Goal: Information Seeking & Learning: Learn about a topic

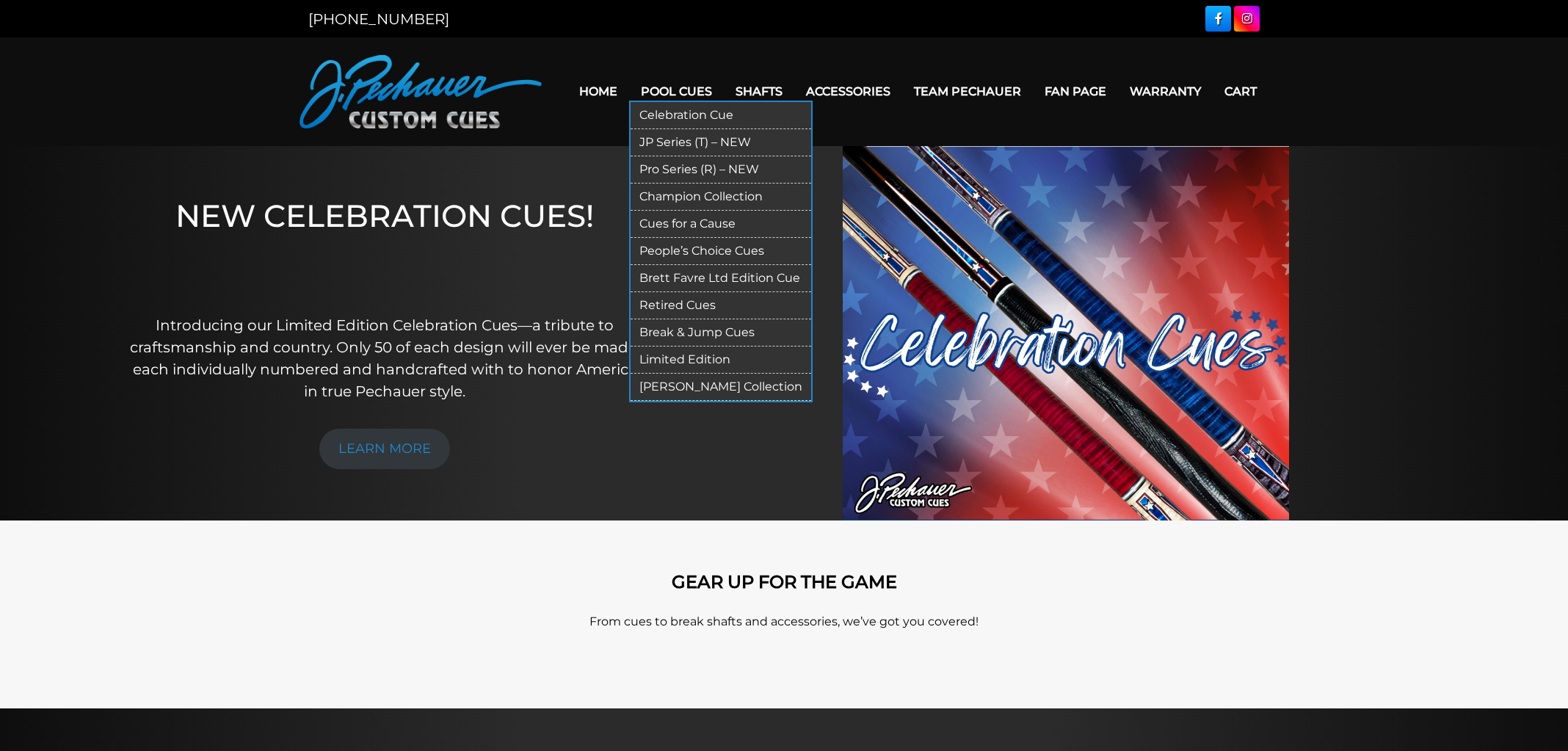
click at [690, 356] on link "Limited Edition" at bounding box center [721, 360] width 181 height 27
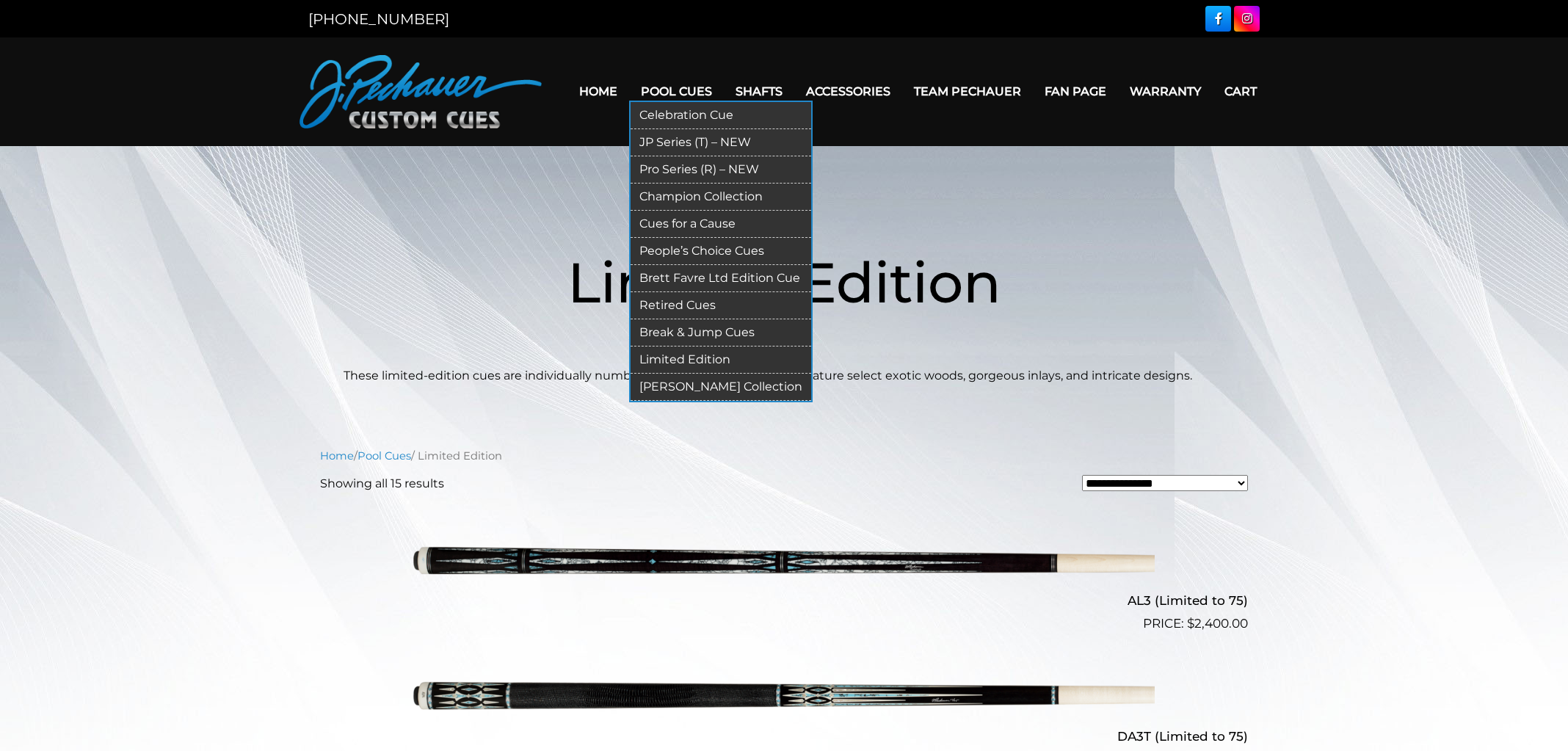
click at [659, 295] on link "Retired Cues" at bounding box center [721, 305] width 181 height 27
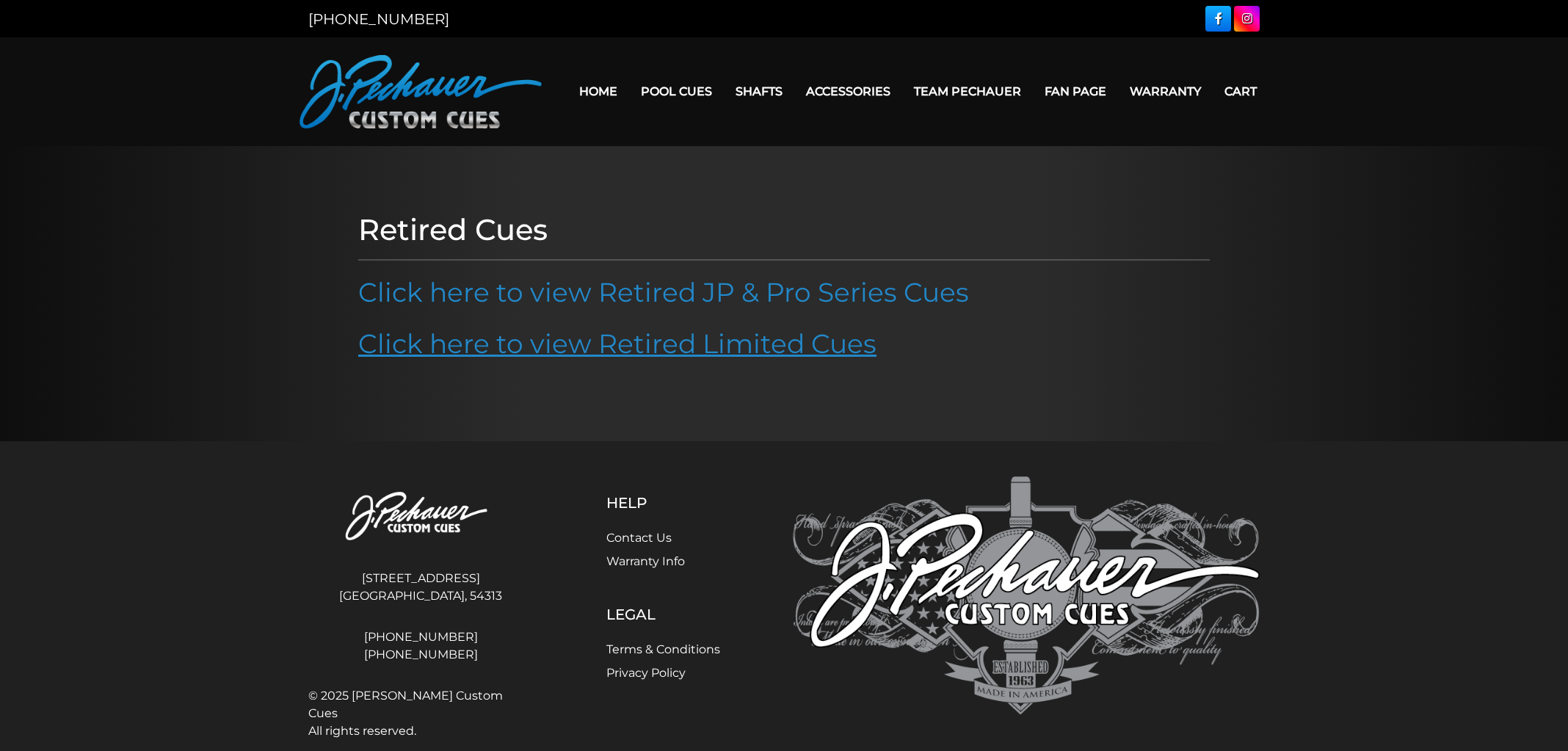
click at [654, 330] on link "Click here to view Retired Limited Cues" at bounding box center [617, 343] width 519 height 33
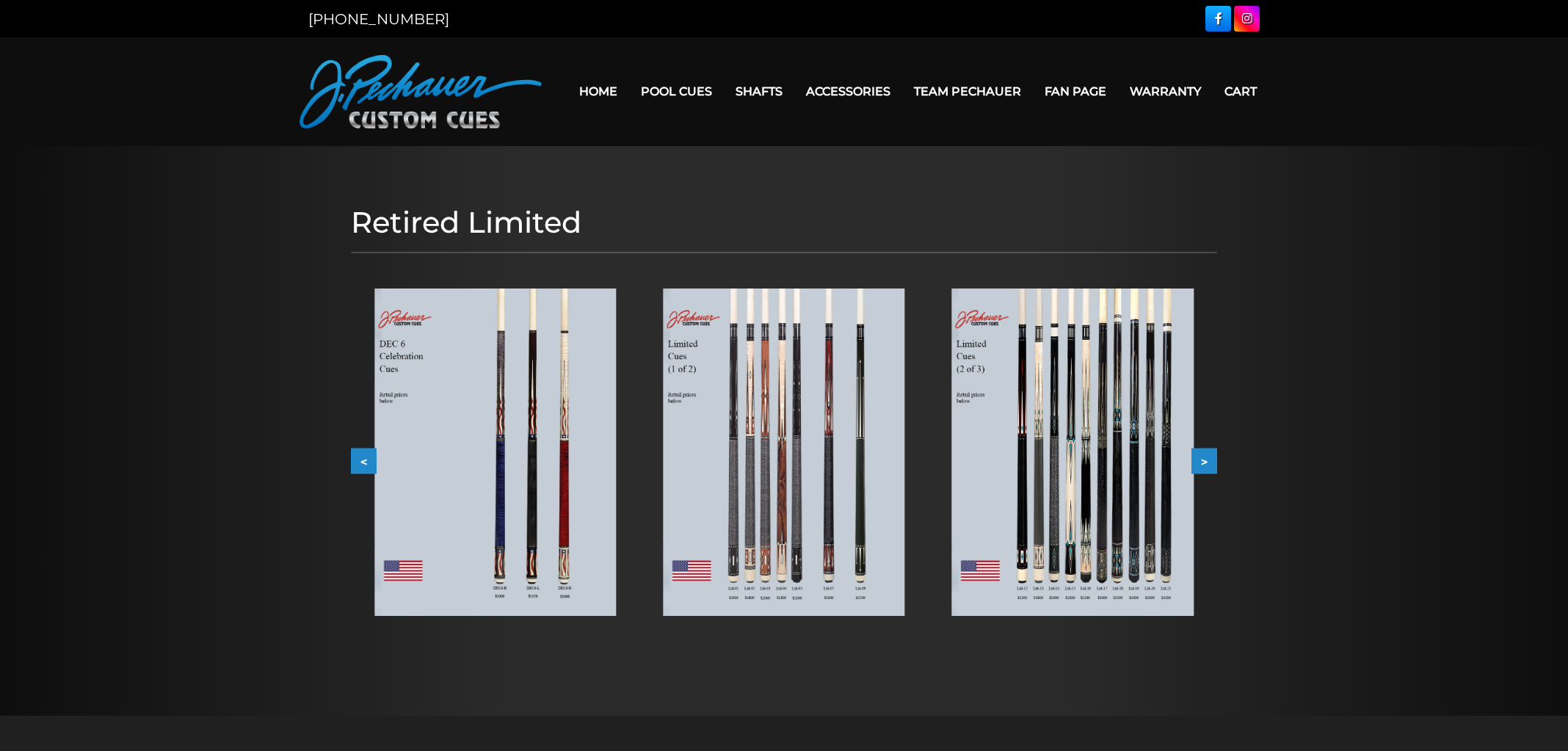
click at [484, 507] on img at bounding box center [494, 452] width 242 height 327
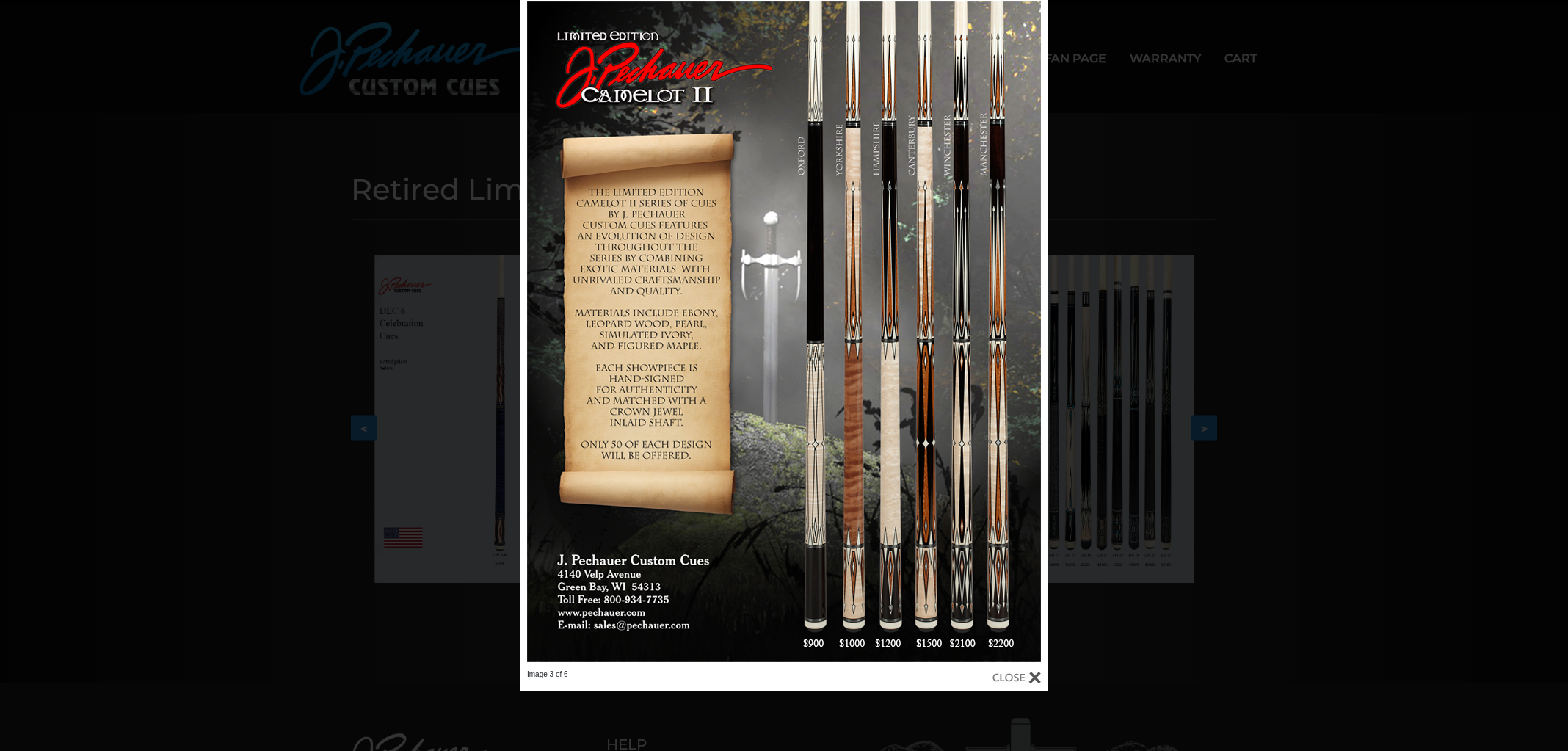
scroll to position [35, 0]
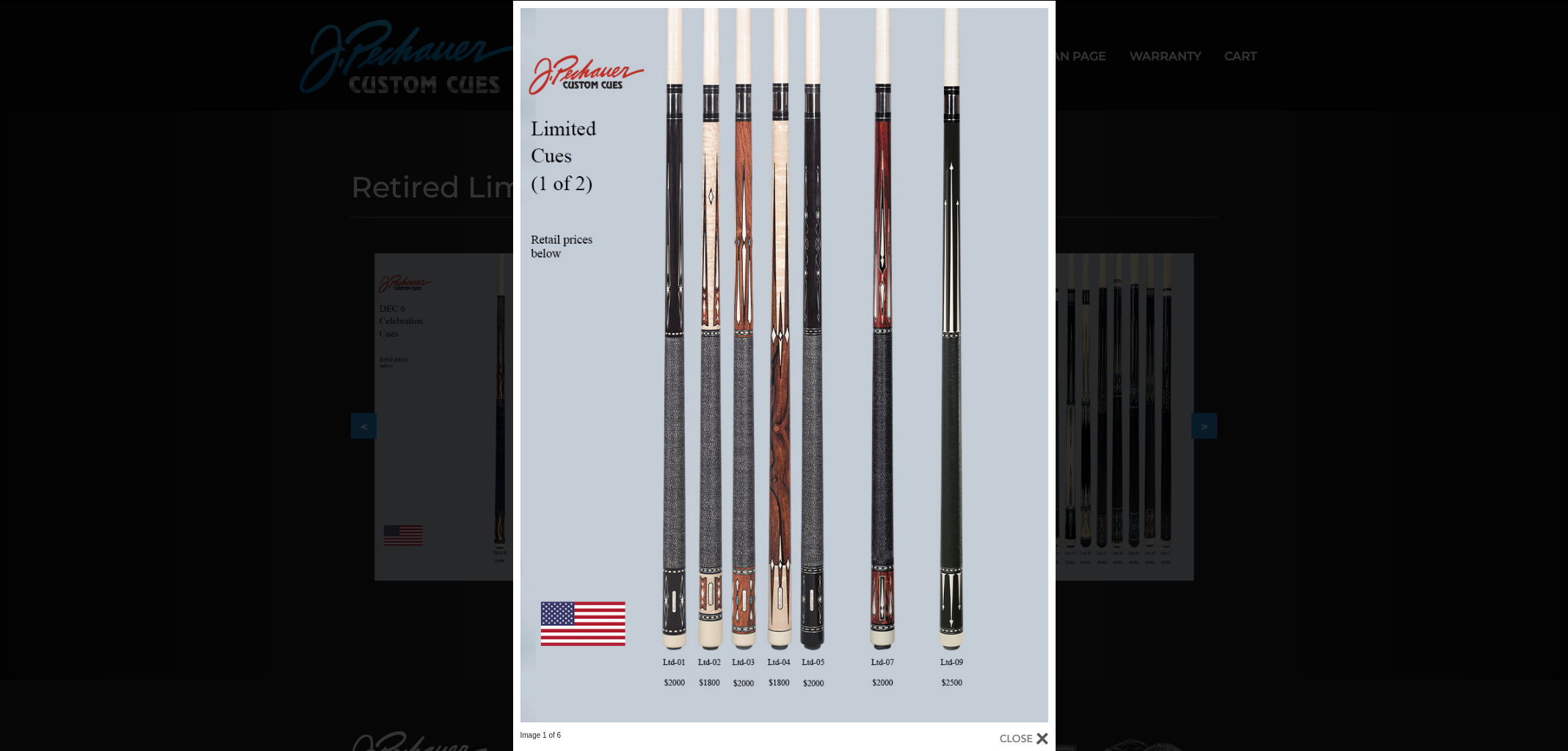
click at [340, 538] on div "Image 1 of 6" at bounding box center [784, 376] width 1568 height 751
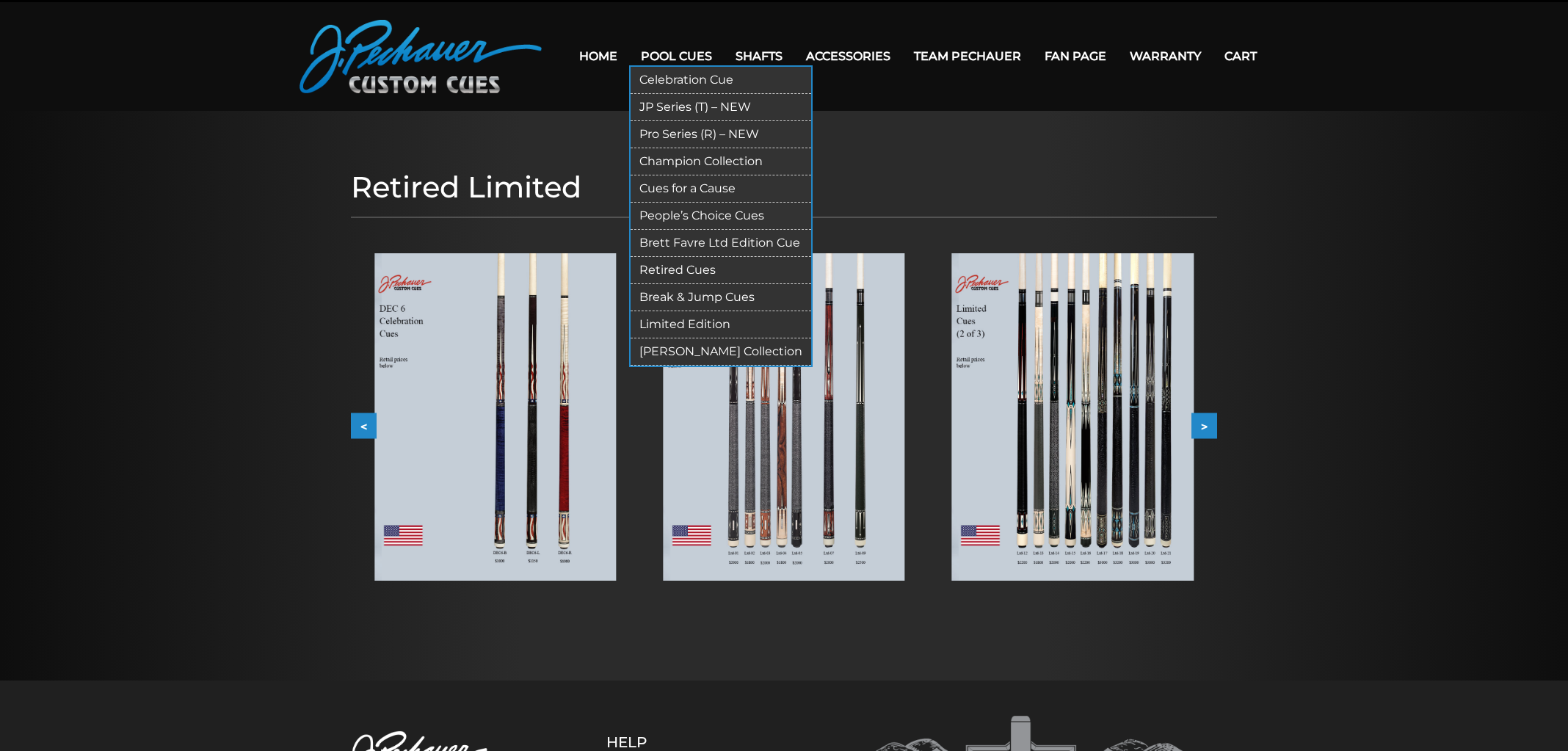
click at [680, 319] on link "Limited Edition" at bounding box center [721, 325] width 181 height 27
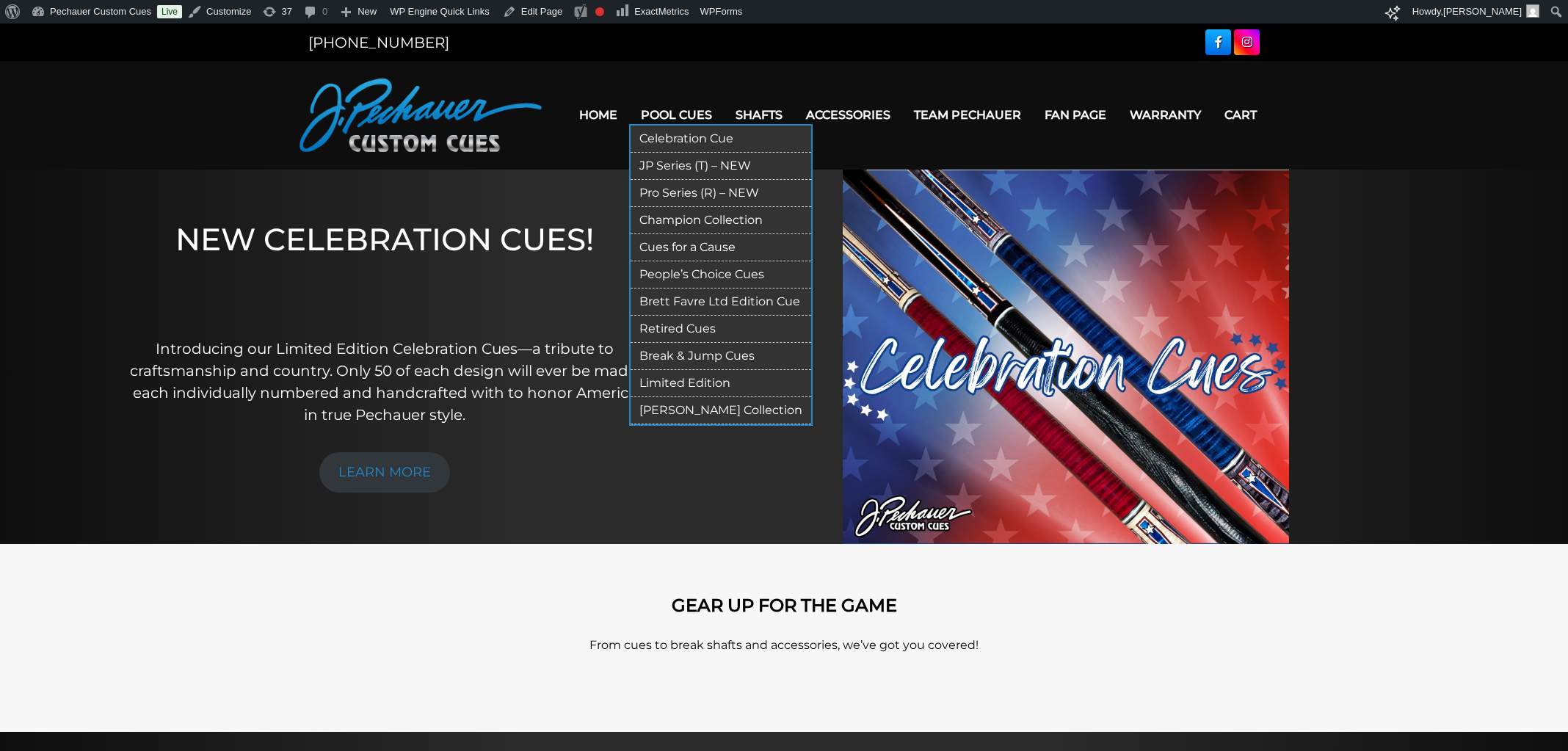
click at [675, 381] on link "Limited Edition" at bounding box center [721, 383] width 181 height 27
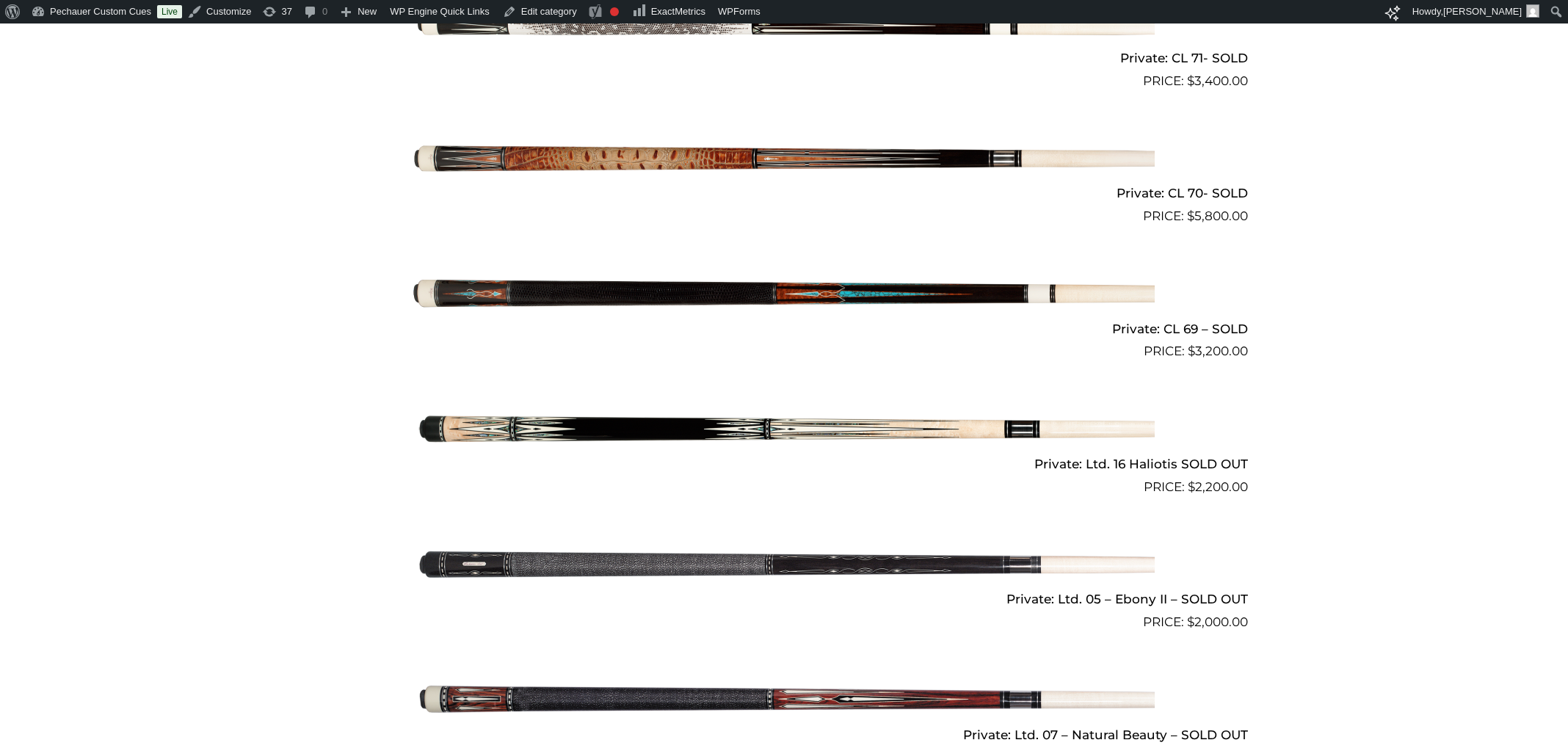
scroll to position [5522, 0]
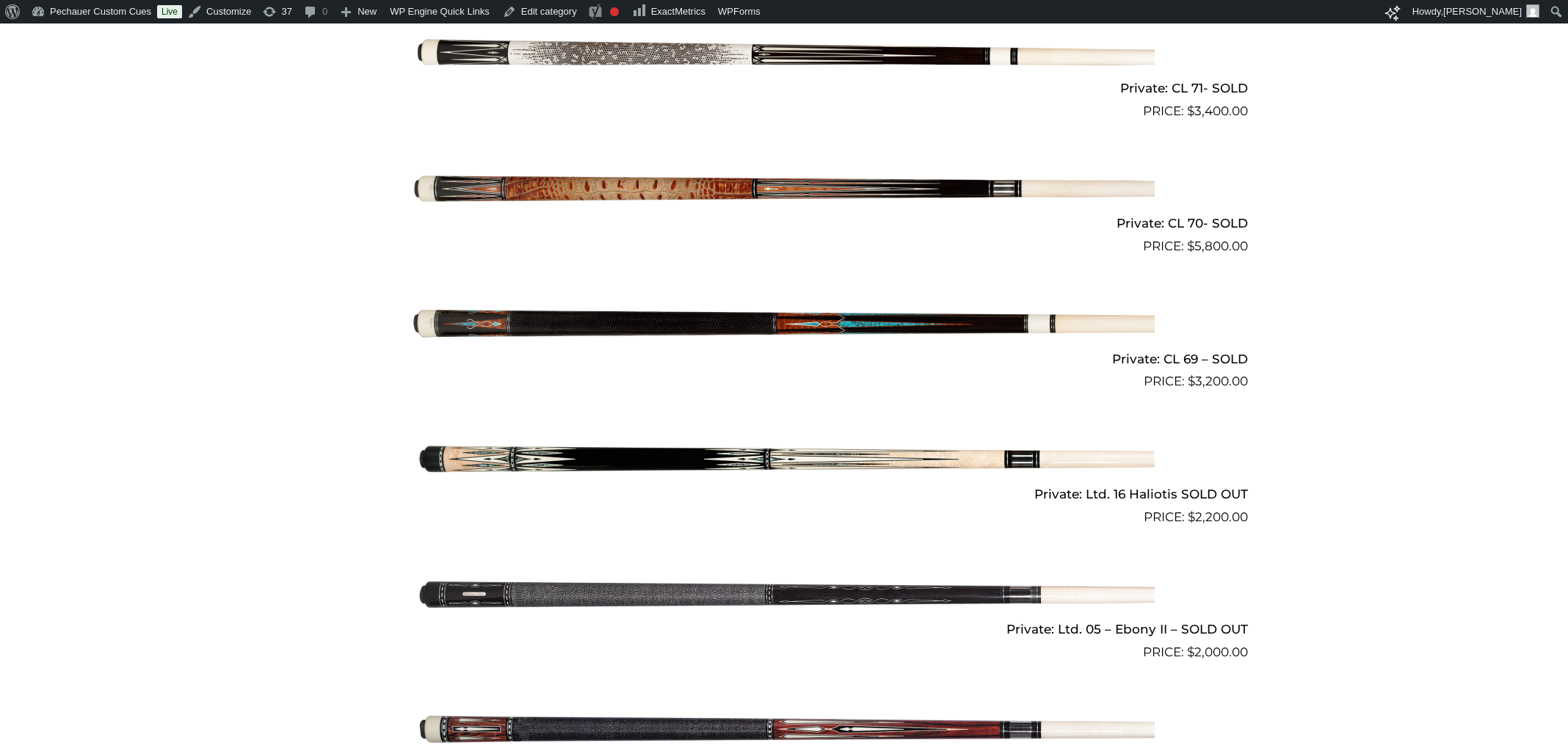
click at [895, 318] on img at bounding box center [784, 324] width 742 height 123
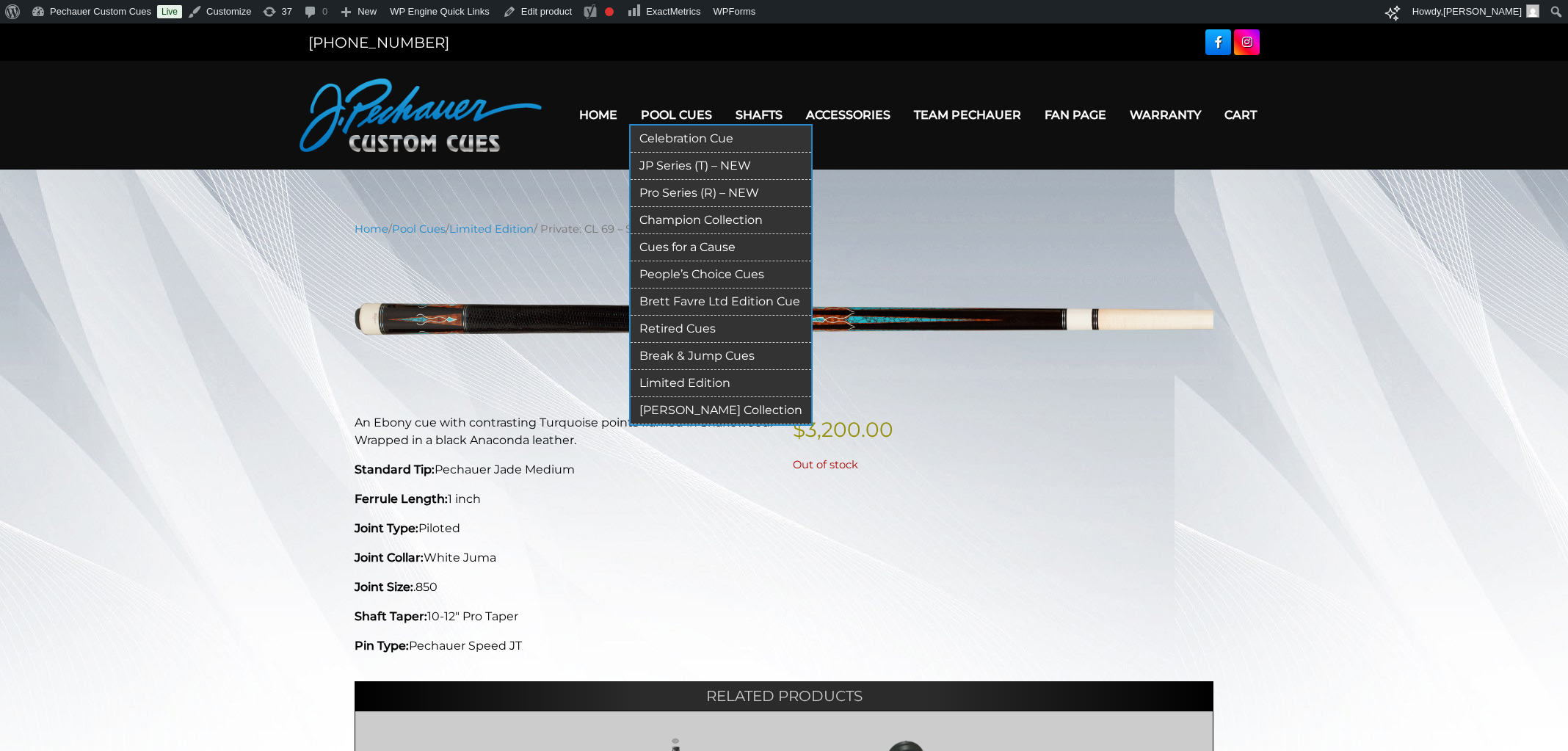
click at [682, 323] on link "Retired Cues" at bounding box center [721, 328] width 181 height 27
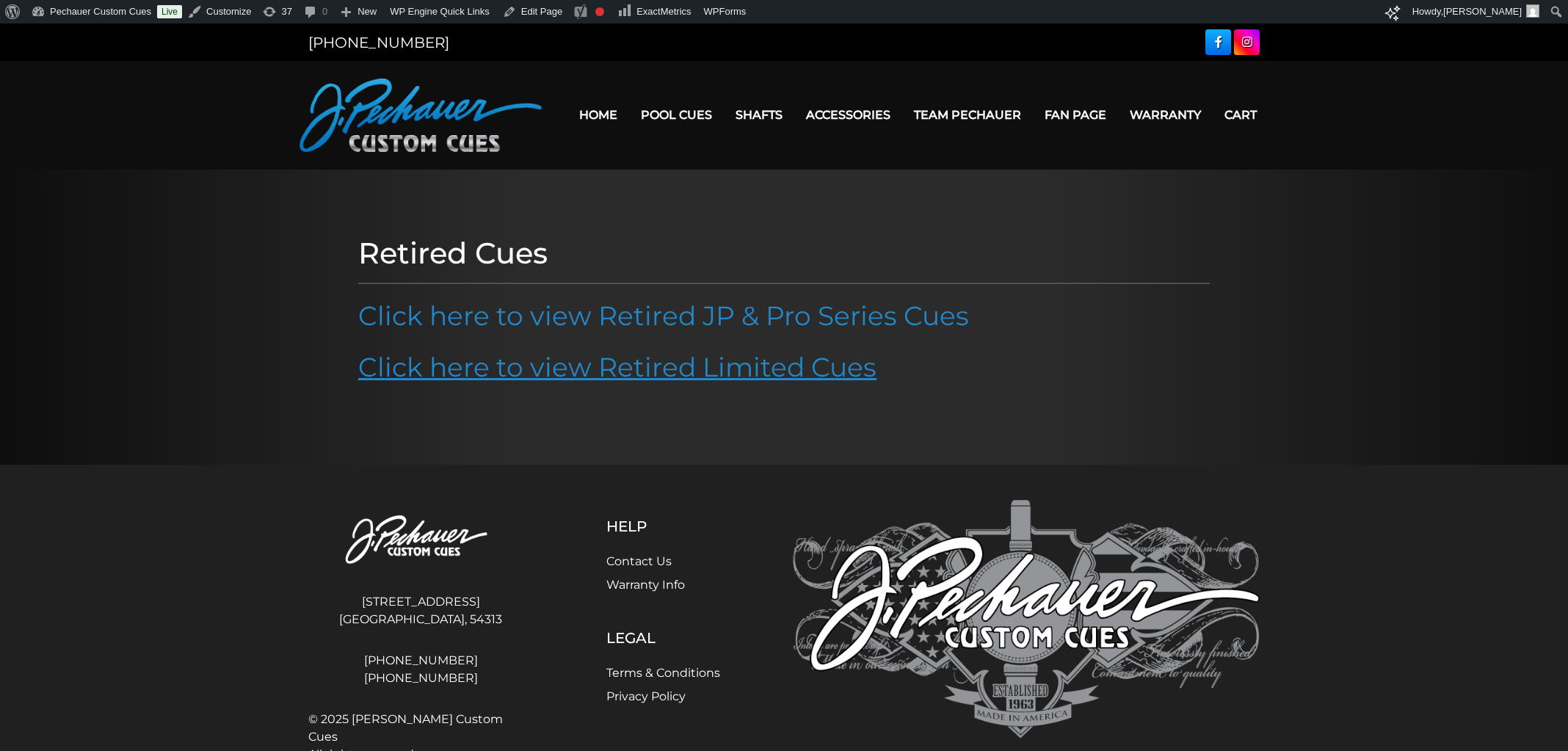
click at [686, 371] on link "Click here to view Retired Limited Cues" at bounding box center [617, 367] width 519 height 33
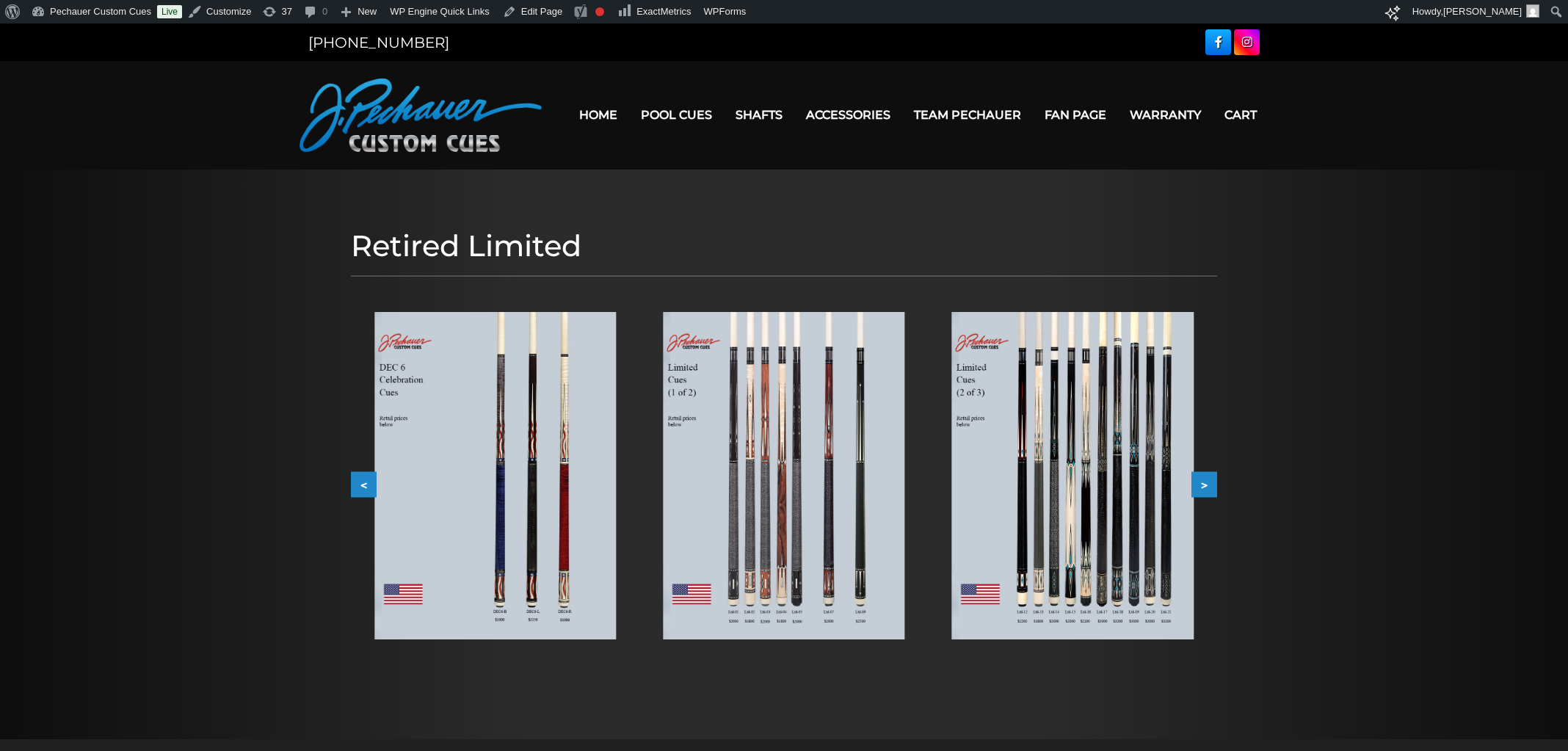
click at [573, 437] on img at bounding box center [494, 476] width 242 height 327
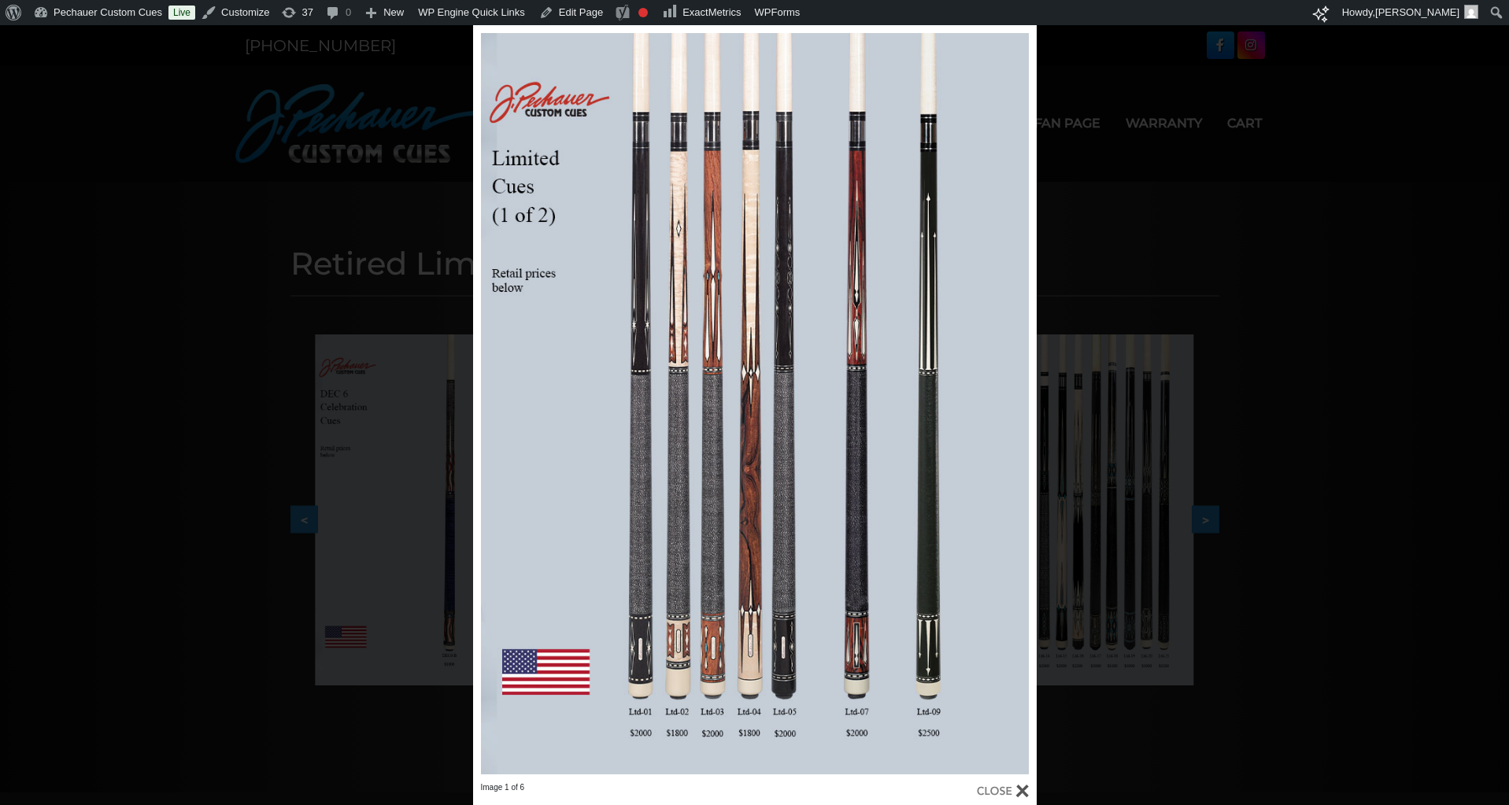
click at [1068, 313] on div "Image 1 of 6" at bounding box center [754, 415] width 1509 height 780
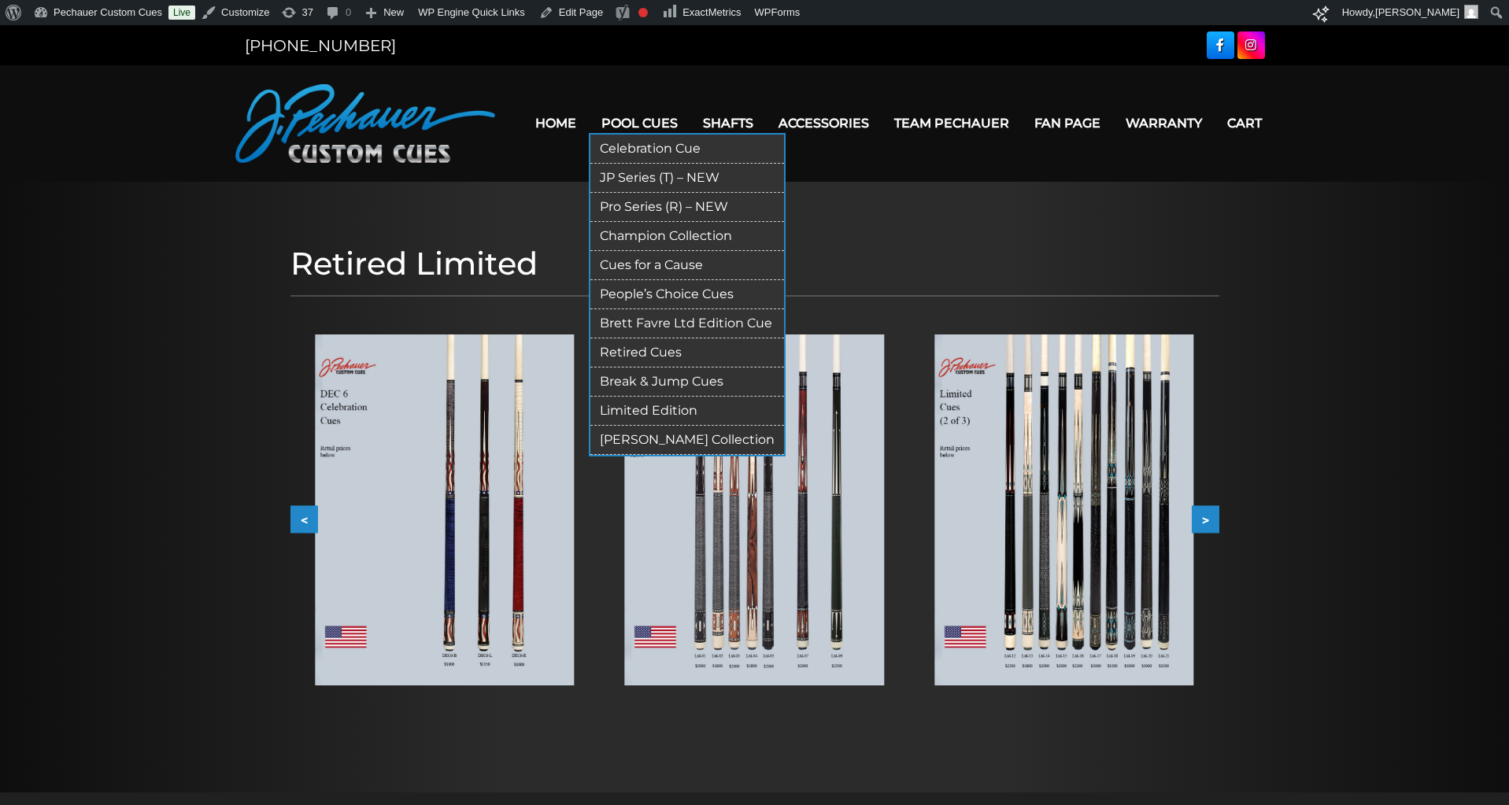
click at [682, 403] on link "Limited Edition" at bounding box center [687, 411] width 194 height 29
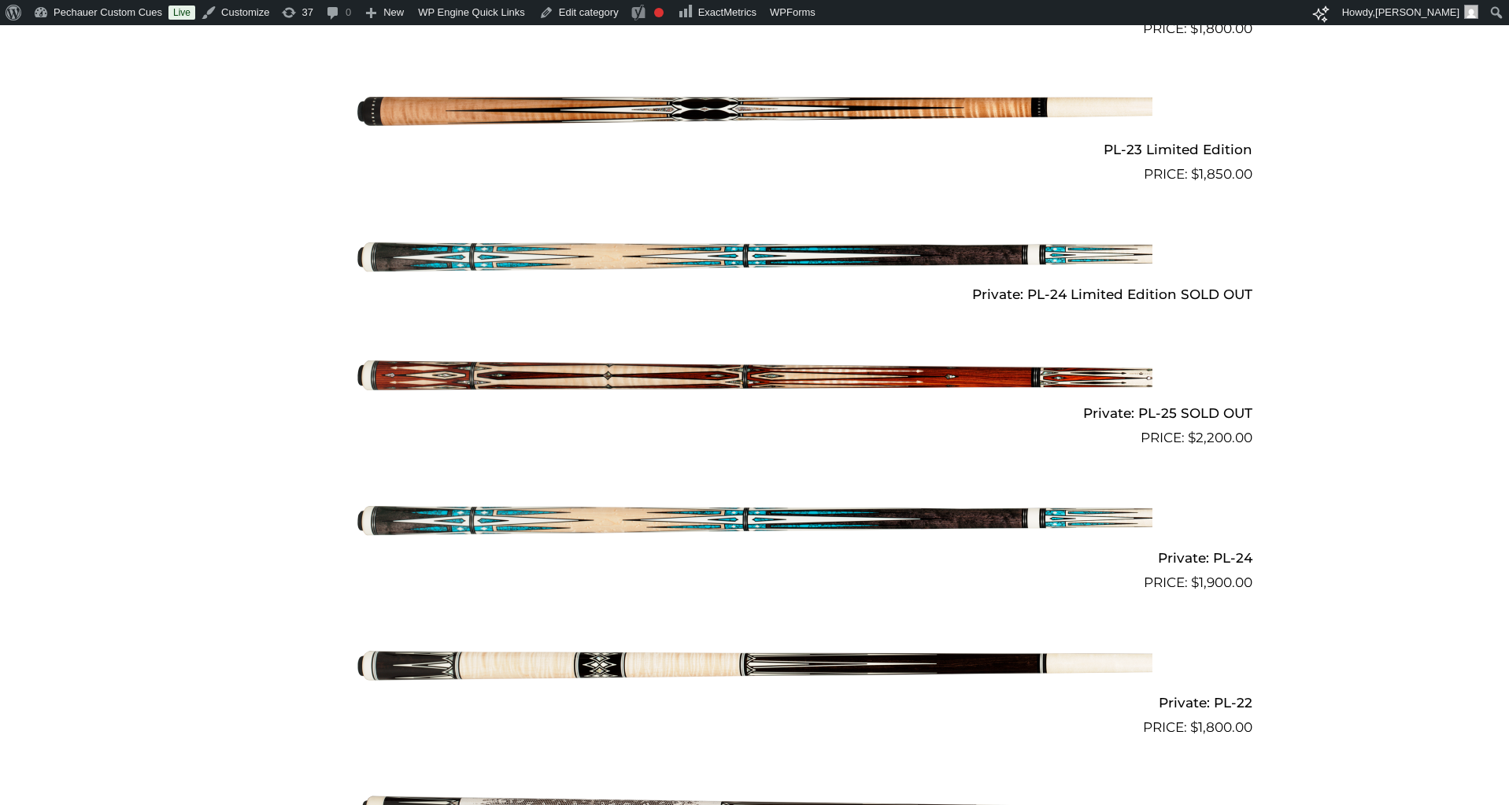
scroll to position [5893, 0]
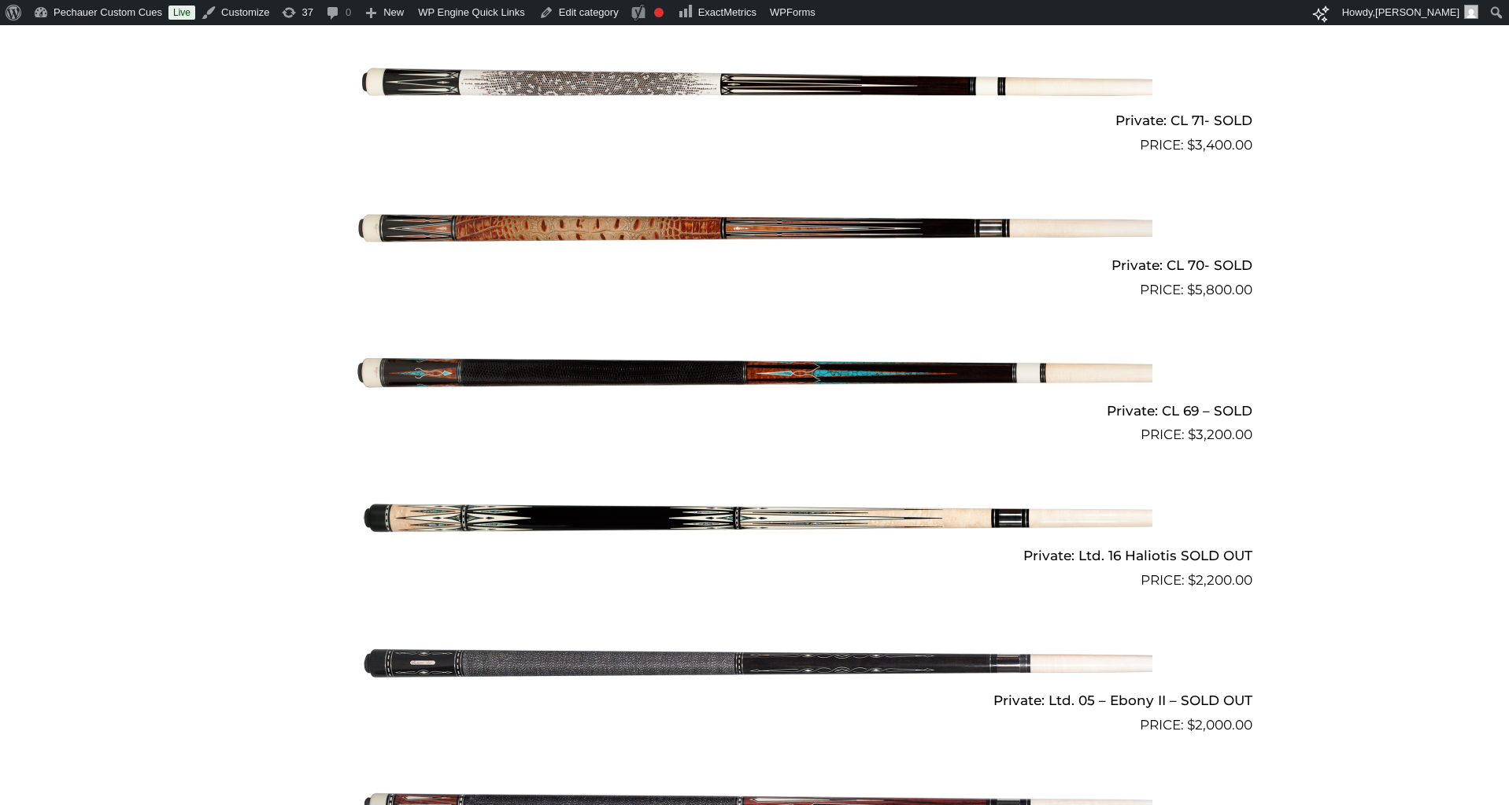
click at [809, 372] on img at bounding box center [754, 373] width 795 height 132
